Goal: Find specific page/section: Find specific page/section

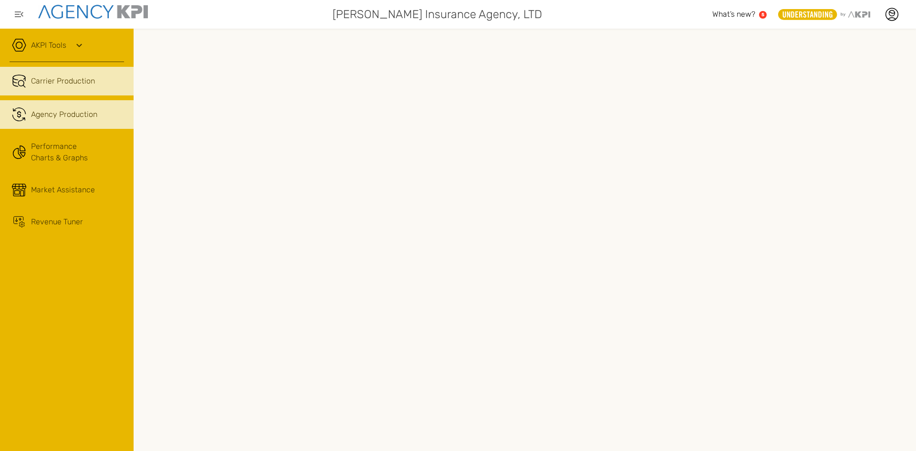
click at [60, 117] on span "Agency Production" at bounding box center [64, 114] width 66 height 11
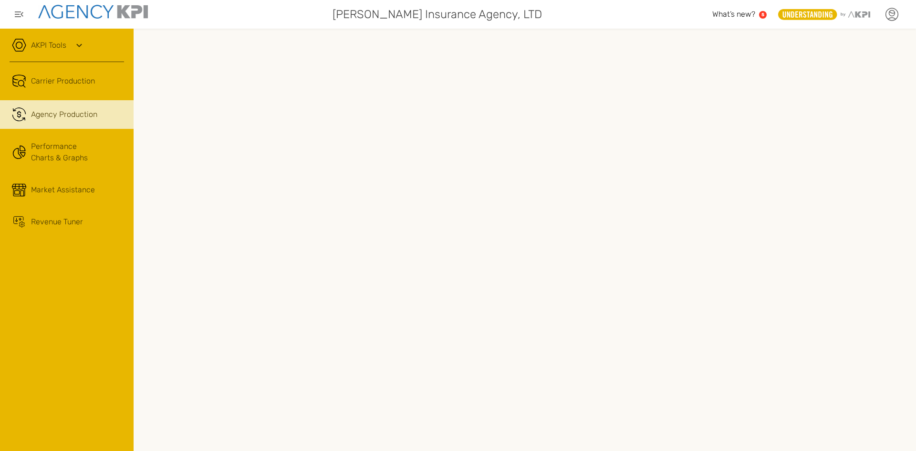
click at [891, 15] on icon at bounding box center [891, 14] width 14 height 14
click at [820, 97] on link "Log Out" at bounding box center [821, 97] width 23 height 8
